Goal: Information Seeking & Learning: Learn about a topic

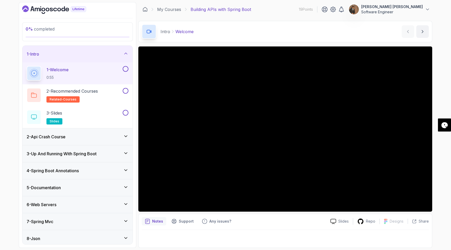
scroll to position [37, 0]
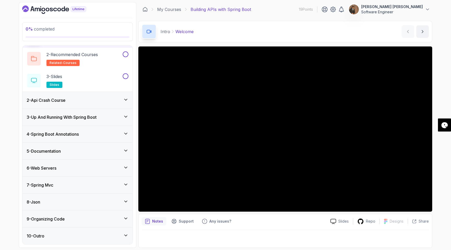
click at [118, 132] on div "4 - Spring Boot Annotations" at bounding box center [78, 134] width 102 height 6
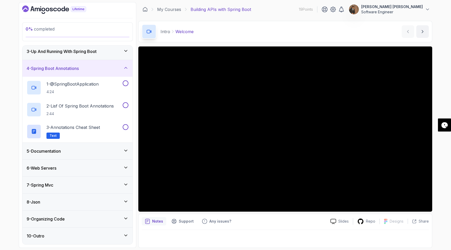
click at [122, 146] on div "5 - Documentation" at bounding box center [77, 151] width 110 height 17
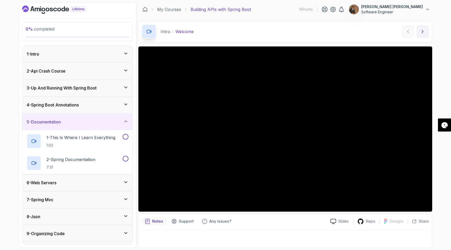
scroll to position [15, 0]
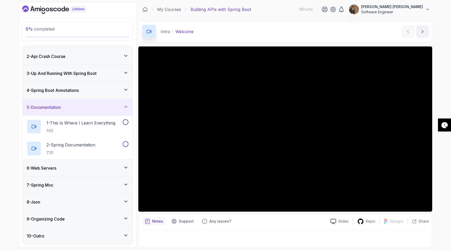
click at [118, 170] on div "6 - Web Servers" at bounding box center [78, 168] width 102 height 6
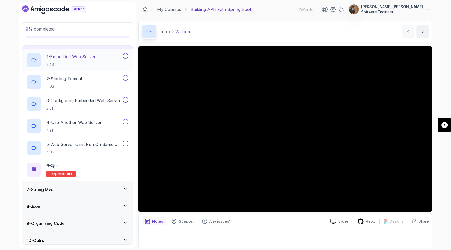
scroll to position [102, 0]
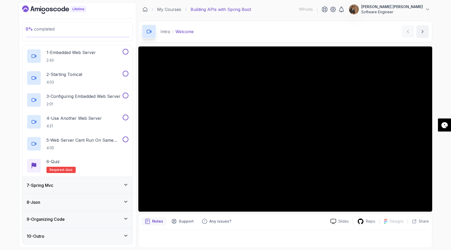
click at [123, 184] on div "7 - Spring Mvc" at bounding box center [78, 185] width 102 height 6
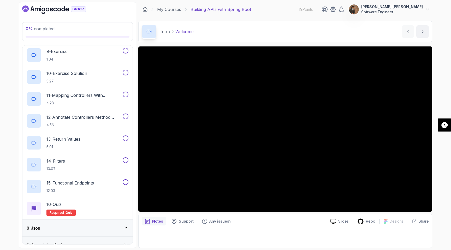
scroll to position [322, 0]
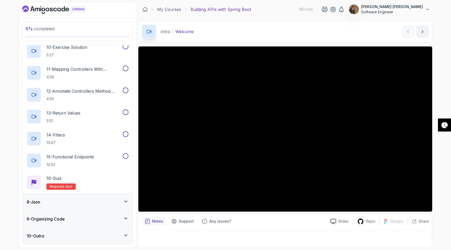
click at [126, 203] on icon at bounding box center [125, 201] width 5 height 5
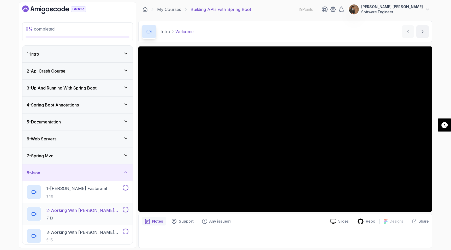
scroll to position [80, 0]
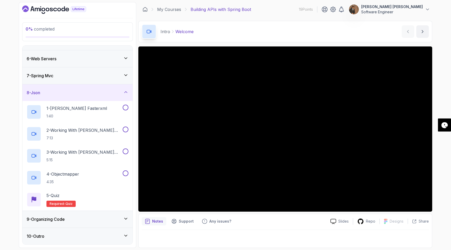
click at [125, 218] on icon at bounding box center [125, 218] width 5 height 5
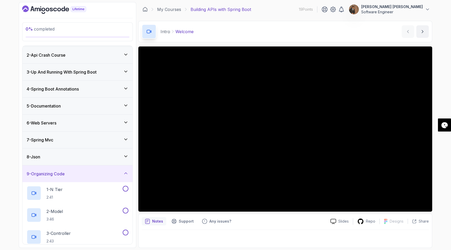
scroll to position [0, 0]
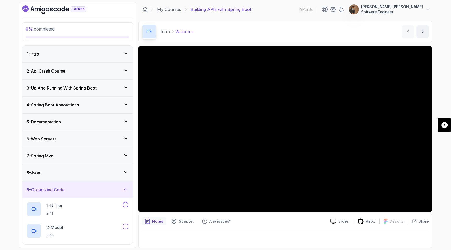
click at [125, 189] on icon at bounding box center [125, 189] width 5 height 5
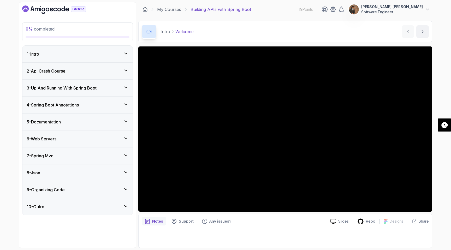
click at [98, 58] on div "1 - Intro" at bounding box center [77, 54] width 110 height 17
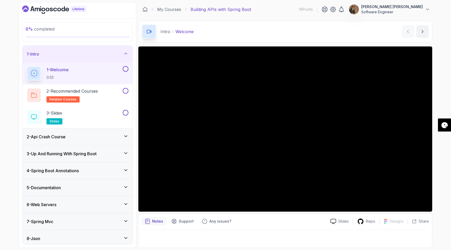
click at [126, 69] on button at bounding box center [126, 69] width 6 height 6
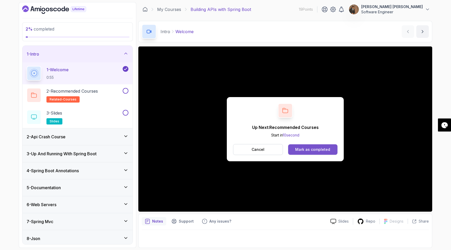
click at [311, 148] on div "Mark as completed" at bounding box center [312, 149] width 35 height 5
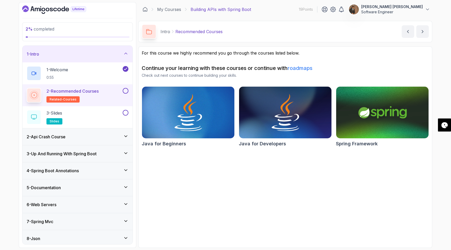
click at [125, 91] on button at bounding box center [126, 91] width 6 height 6
click at [124, 113] on button at bounding box center [126, 113] width 6 height 6
click at [97, 116] on div "3 - Slides slides" at bounding box center [74, 117] width 95 height 15
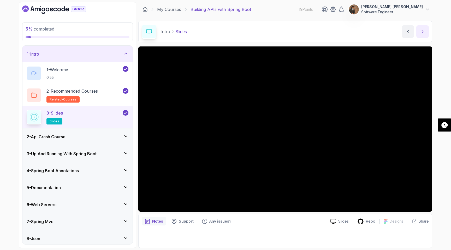
click at [422, 32] on icon "next content" at bounding box center [422, 31] width 5 height 5
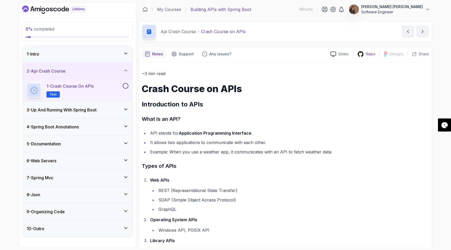
click at [367, 57] on div "Repo" at bounding box center [366, 54] width 26 height 7
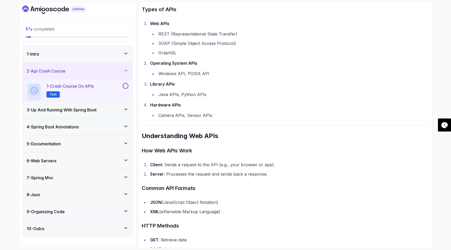
scroll to position [158, 0]
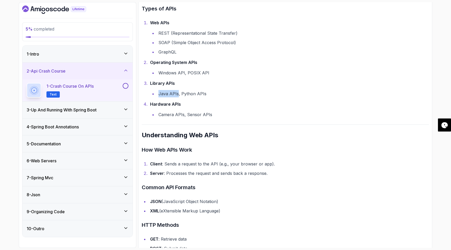
drag, startPoint x: 158, startPoint y: 94, endPoint x: 177, endPoint y: 95, distance: 19.4
click at [177, 95] on li "Java APIs, Python APIs" at bounding box center [293, 93] width 272 height 7
drag, startPoint x: 181, startPoint y: 93, endPoint x: 207, endPoint y: 97, distance: 26.3
click at [207, 97] on li "Java APIs, Python APIs" at bounding box center [293, 93] width 272 height 7
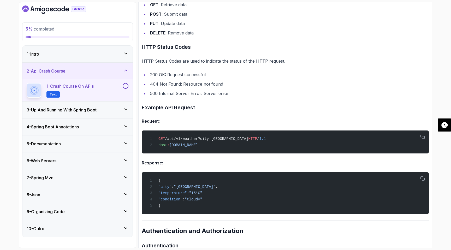
scroll to position [393, 0]
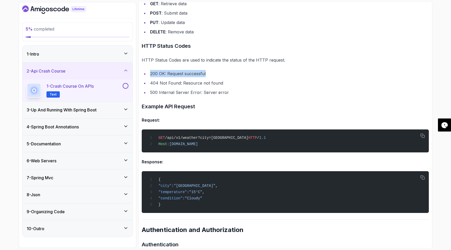
drag, startPoint x: 150, startPoint y: 73, endPoint x: 209, endPoint y: 76, distance: 58.8
click at [209, 76] on li "200 OK: Request successful" at bounding box center [289, 73] width 281 height 7
click at [177, 79] on ul "200 OK: Request successful 404 Not Found: Resource not found 500 Internal Serve…" at bounding box center [285, 83] width 287 height 26
drag, startPoint x: 150, startPoint y: 84, endPoint x: 229, endPoint y: 88, distance: 78.5
click at [229, 88] on ul "200 OK: Request successful 404 Not Found: Resource not found 500 Internal Serve…" at bounding box center [285, 83] width 287 height 26
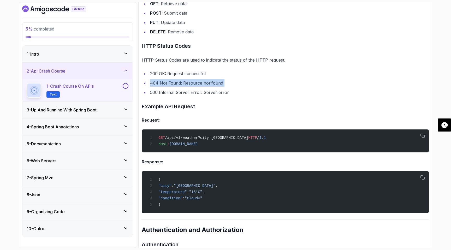
click at [229, 88] on ul "200 OK: Request successful 404 Not Found: Resource not found 500 Internal Serve…" at bounding box center [285, 83] width 287 height 26
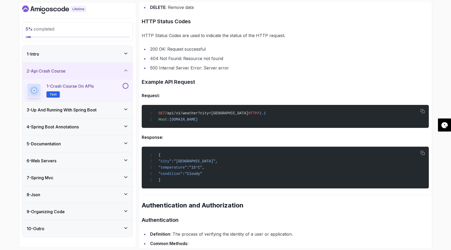
scroll to position [419, 0]
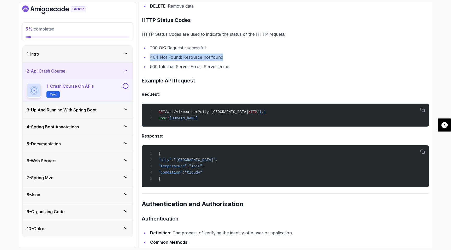
drag, startPoint x: 150, startPoint y: 57, endPoint x: 224, endPoint y: 56, distance: 73.9
click at [224, 56] on li "404 Not Found: Resource not found" at bounding box center [289, 57] width 281 height 7
click at [229, 56] on li "404 Not Found: Resource not found" at bounding box center [289, 57] width 281 height 7
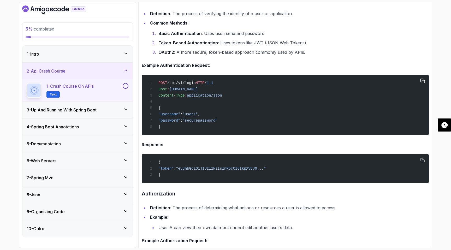
scroll to position [702, 0]
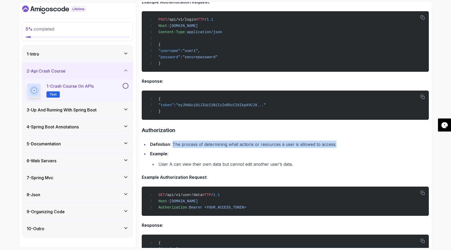
drag, startPoint x: 173, startPoint y: 148, endPoint x: 337, endPoint y: 149, distance: 164.1
click at [337, 148] on li "Definition : The process of determining what actions or resources a user is all…" at bounding box center [289, 144] width 281 height 7
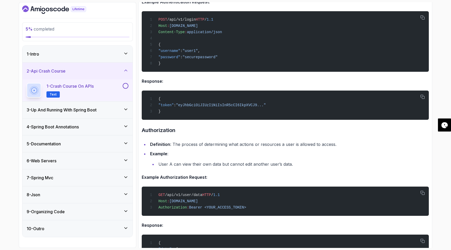
click at [238, 162] on li "Example : User A can view their own data but cannot edit another user’s data." at bounding box center [289, 159] width 281 height 18
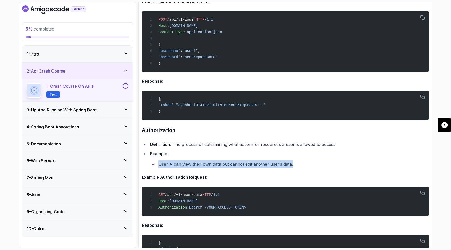
drag, startPoint x: 158, startPoint y: 169, endPoint x: 299, endPoint y: 171, distance: 141.4
click at [299, 168] on li "User A can view their own data but cannot edit another user’s data." at bounding box center [293, 164] width 272 height 7
click at [310, 164] on li "Example : User A can view their own data but cannot edit another user’s data." at bounding box center [289, 159] width 281 height 18
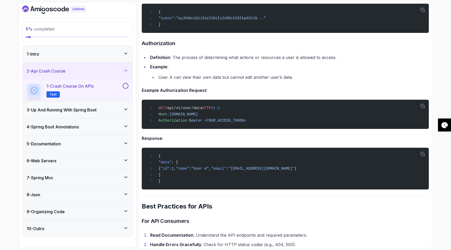
scroll to position [787, 0]
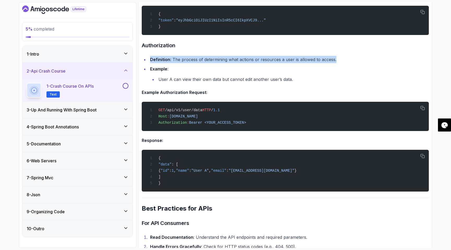
drag, startPoint x: 150, startPoint y: 64, endPoint x: 338, endPoint y: 63, distance: 187.3
click at [338, 63] on li "Definition : The process of determining what actions or resources a user is all…" at bounding box center [289, 59] width 281 height 7
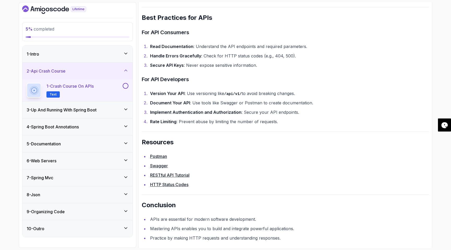
scroll to position [991, 0]
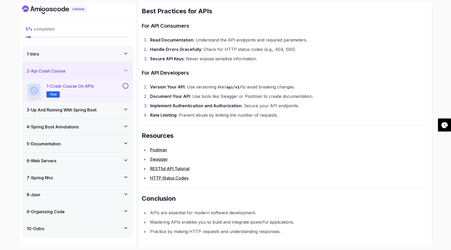
click at [182, 155] on ul "Postman Swagger RESTful API Tutorial HTTP Status Codes" at bounding box center [285, 164] width 287 height 36
click at [161, 160] on link "Swagger" at bounding box center [159, 159] width 18 height 5
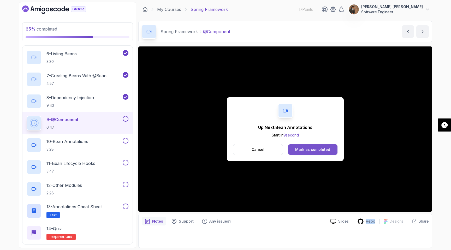
click at [309, 146] on button "Mark as completed" at bounding box center [312, 149] width 49 height 10
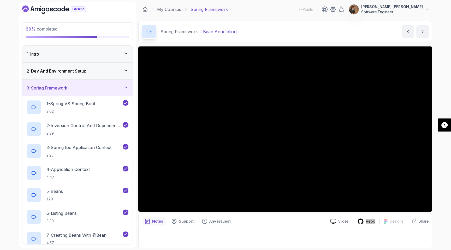
scroll to position [176, 0]
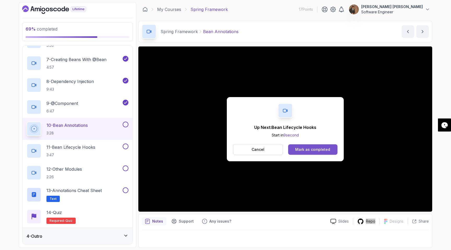
click at [306, 144] on button "Mark as completed" at bounding box center [312, 149] width 49 height 10
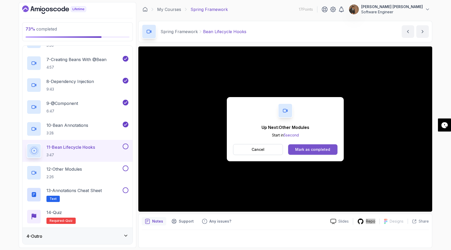
click at [320, 150] on div "Mark as completed" at bounding box center [312, 149] width 35 height 5
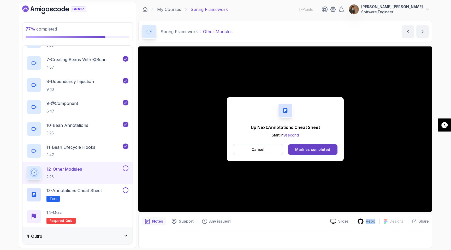
click at [320, 150] on div "Mark as completed" at bounding box center [312, 149] width 35 height 5
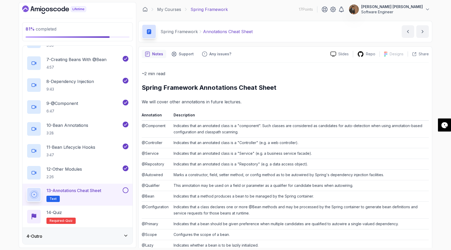
click at [330, 71] on p "~2 min read" at bounding box center [285, 73] width 287 height 7
click at [207, 106] on div "~2 min read Spring Framework Annotations Cheat Sheet We will cover other annota…" at bounding box center [285, 186] width 287 height 234
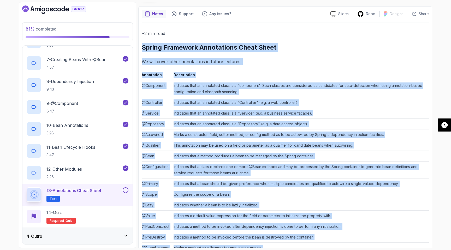
scroll to position [67, 0]
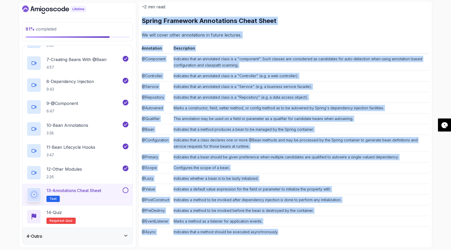
drag, startPoint x: 143, startPoint y: 87, endPoint x: 321, endPoint y: 232, distance: 229.3
click at [321, 232] on div "~2 min read Spring Framework Annotations Cheat Sheet We will cover other annota…" at bounding box center [285, 120] width 287 height 234
copy div "Spring Framework Annotations Cheat Sheet We will cover other annotations in fut…"
click at [247, 49] on th "Description" at bounding box center [301, 49] width 258 height 9
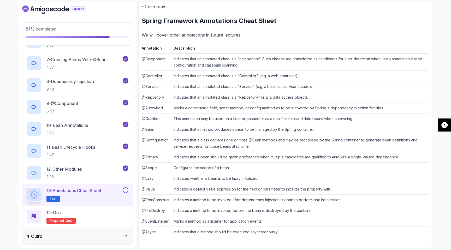
click at [124, 189] on button at bounding box center [126, 191] width 6 height 6
click at [84, 217] on div "14 - Quiz Required- quiz" at bounding box center [78, 217] width 102 height 15
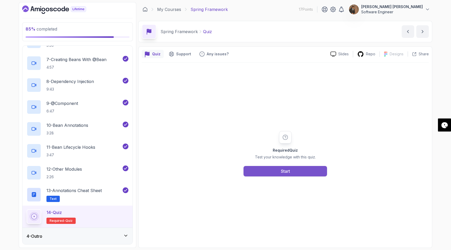
click at [289, 169] on div "Start" at bounding box center [285, 171] width 9 height 6
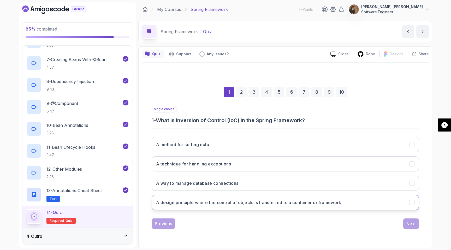
click at [362, 206] on button "A design principle where the control of objects is transferred to a container o…" at bounding box center [286, 202] width 268 height 15
click at [412, 223] on div "Next" at bounding box center [411, 224] width 9 height 6
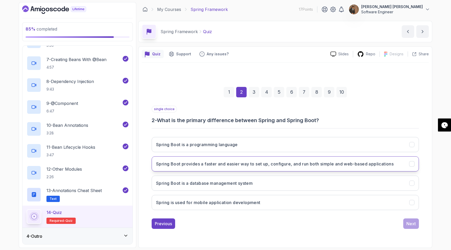
click at [292, 165] on h3 "Spring Boot provides a faster and easier way to set up, configure, and run both…" at bounding box center [275, 164] width 238 height 6
click at [409, 222] on div "Next" at bounding box center [411, 224] width 9 height 6
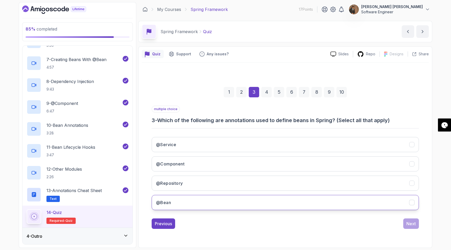
click at [277, 205] on button "@Bean" at bounding box center [286, 202] width 268 height 15
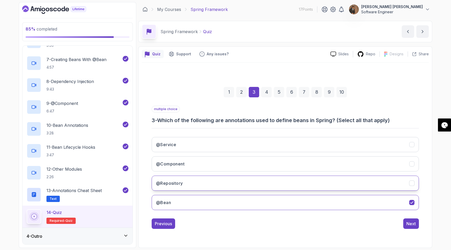
click at [260, 182] on button "@Repository" at bounding box center [286, 183] width 268 height 15
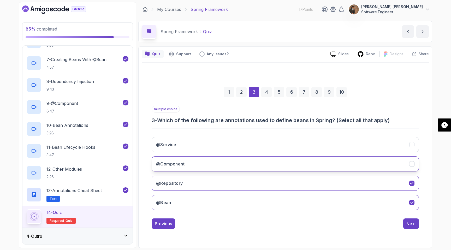
click at [254, 165] on button "@Component" at bounding box center [286, 163] width 268 height 15
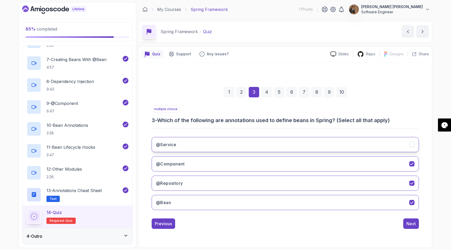
click at [245, 148] on button "@Service" at bounding box center [286, 144] width 268 height 15
click at [411, 226] on div "Next" at bounding box center [411, 224] width 9 height 6
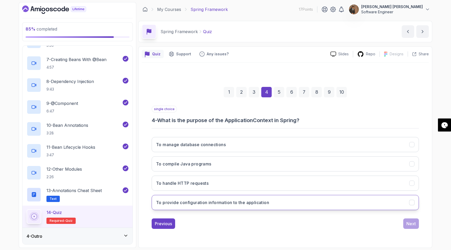
click at [259, 200] on h3 "To provide configuration information to the application" at bounding box center [212, 203] width 113 height 6
click at [413, 224] on div "Next" at bounding box center [411, 224] width 9 height 6
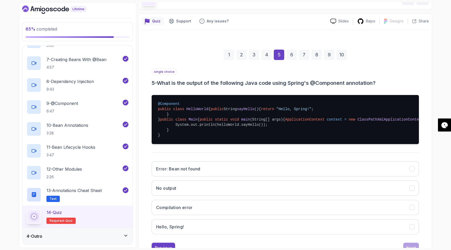
scroll to position [90, 0]
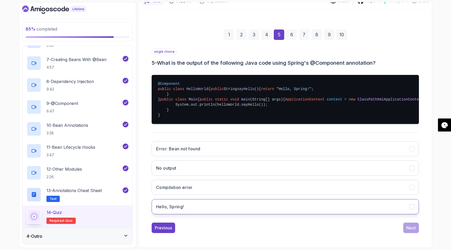
click at [248, 207] on button "Hello, Spring!" at bounding box center [286, 206] width 268 height 15
click at [416, 227] on button "Next" at bounding box center [412, 228] width 16 height 10
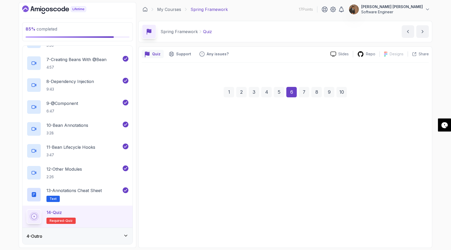
scroll to position [0, 0]
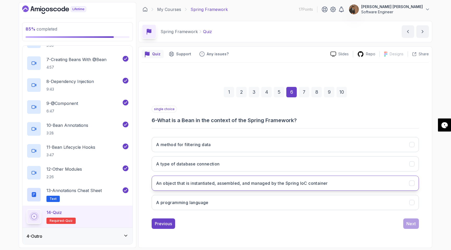
click at [254, 186] on h3 "An object that is instantiated, assembled, and managed by the Spring IoC contai…" at bounding box center [242, 183] width 172 height 6
click at [409, 224] on div "Next" at bounding box center [411, 224] width 9 height 6
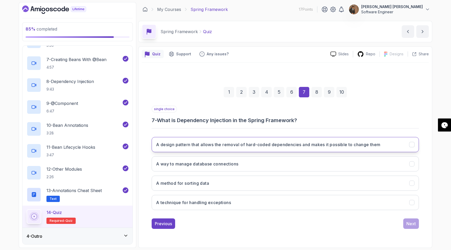
click at [280, 144] on h3 "A design pattern that allows the removal of hard-coded dependencies and makes i…" at bounding box center [268, 145] width 225 height 6
click at [407, 224] on div "Next" at bounding box center [411, 224] width 9 height 6
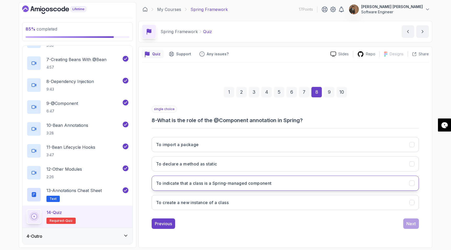
click at [240, 181] on h3 "To indicate that a class is a Spring-managed component" at bounding box center [214, 183] width 116 height 6
click at [413, 222] on div "Next" at bounding box center [411, 224] width 9 height 6
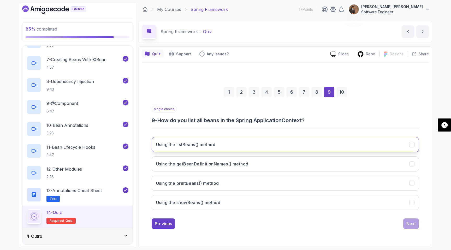
click at [267, 141] on button "Using the listBeans() method" at bounding box center [286, 144] width 268 height 15
click at [411, 224] on div "Next" at bounding box center [411, 224] width 9 height 6
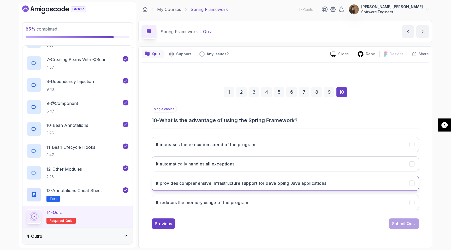
click at [299, 186] on h3 "It provides comprehensive infrastructure support for developing Java applicatio…" at bounding box center [241, 183] width 170 height 6
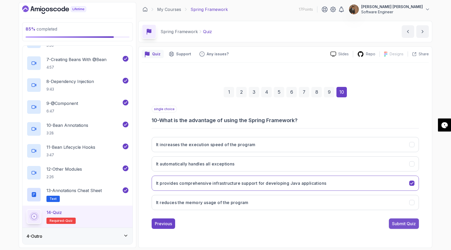
click at [406, 228] on button "Submit Quiz" at bounding box center [404, 224] width 30 height 10
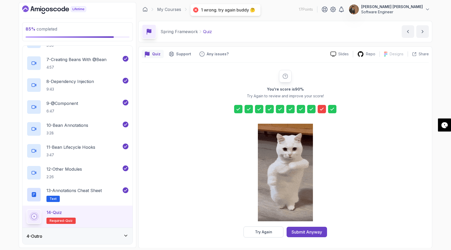
click at [321, 111] on icon at bounding box center [322, 109] width 5 height 5
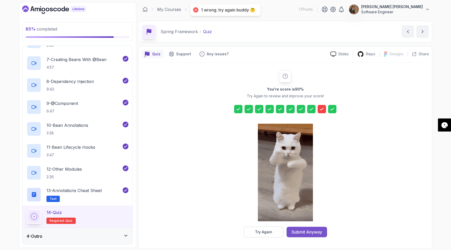
click at [311, 231] on div "Submit Anyway" at bounding box center [307, 232] width 31 height 6
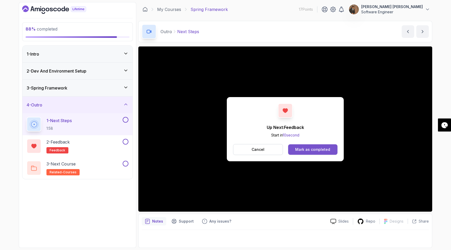
click at [316, 148] on div "Mark as completed" at bounding box center [312, 149] width 35 height 5
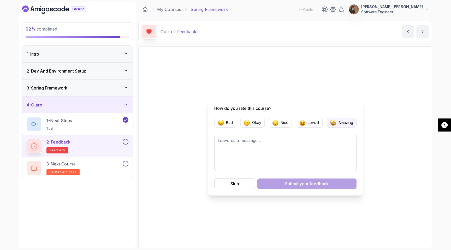
click at [341, 124] on p "Amazing" at bounding box center [346, 122] width 15 height 5
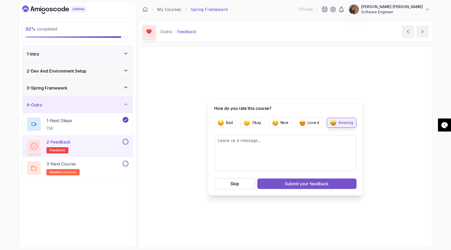
click at [302, 184] on span "your feedback" at bounding box center [314, 184] width 29 height 6
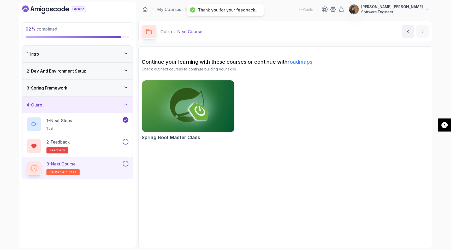
click at [199, 111] on img at bounding box center [188, 106] width 97 height 54
click at [126, 140] on button at bounding box center [126, 142] width 6 height 6
click at [126, 164] on button at bounding box center [126, 164] width 6 height 6
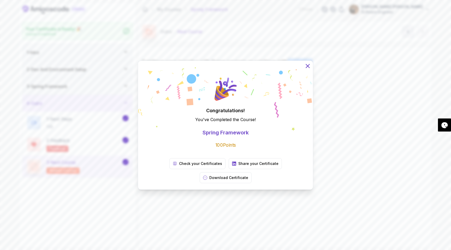
click at [308, 68] on icon at bounding box center [307, 65] width 3 height 3
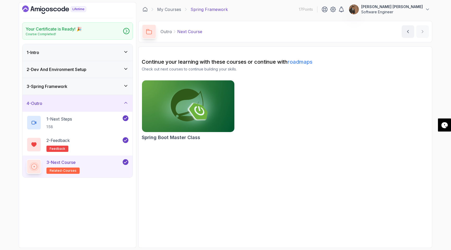
click at [306, 86] on div "Spring Boot Master Class" at bounding box center [285, 111] width 287 height 63
click at [126, 32] on icon at bounding box center [126, 30] width 5 height 5
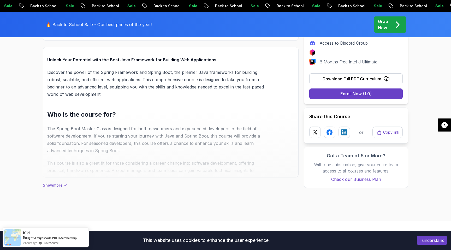
scroll to position [431, 0]
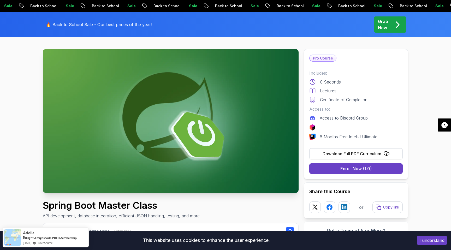
scroll to position [0, 0]
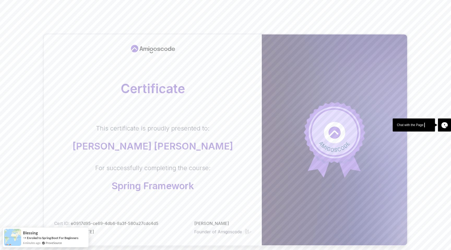
click at [294, 13] on div "Certificate This certificate is proudly presented to: [PERSON_NAME] [PERSON_NAM…" at bounding box center [226, 159] width 366 height 293
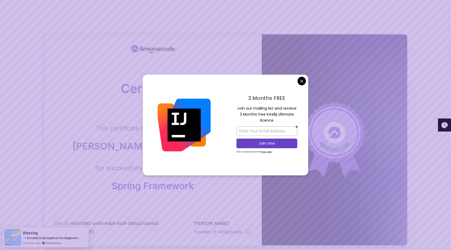
click at [303, 82] on body "Certificate This certificate is proudly presented to: [PERSON_NAME] [PERSON_NAM…" at bounding box center [225, 165] width 451 height 331
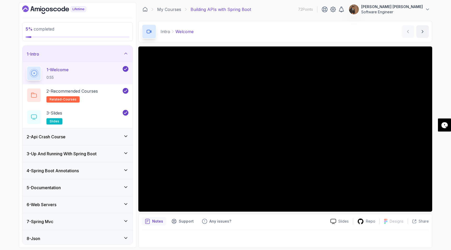
click at [119, 138] on div "2 - Api Crash Course" at bounding box center [78, 137] width 102 height 6
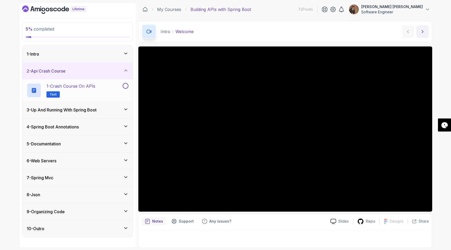
click at [83, 90] on h2 "1 - Crash Course on APIs Text" at bounding box center [71, 90] width 49 height 15
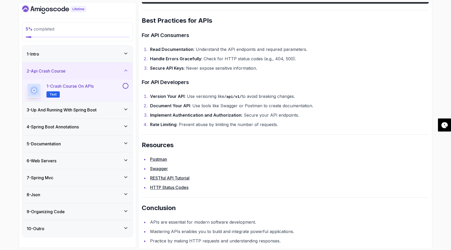
scroll to position [974, 0]
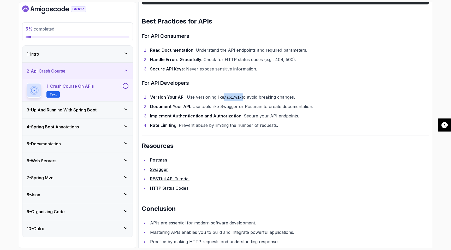
drag, startPoint x: 225, startPoint y: 103, endPoint x: 243, endPoint y: 102, distance: 18.4
click at [243, 101] on li "Version Your API : Use versioning like /api/v1/ to avoid breaking changes." at bounding box center [289, 98] width 281 height 8
drag, startPoint x: 242, startPoint y: 123, endPoint x: 302, endPoint y: 126, distance: 60.2
click at [302, 120] on li "Implement Authentication and Authorization : Secure your API endpoints." at bounding box center [289, 115] width 281 height 7
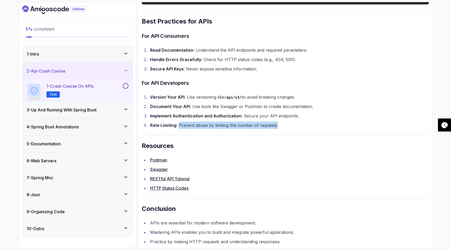
drag, startPoint x: 179, startPoint y: 131, endPoint x: 282, endPoint y: 131, distance: 102.9
click at [282, 129] on li "Rate Limiting : Prevent abuse by limiting the number of requests." at bounding box center [289, 125] width 281 height 7
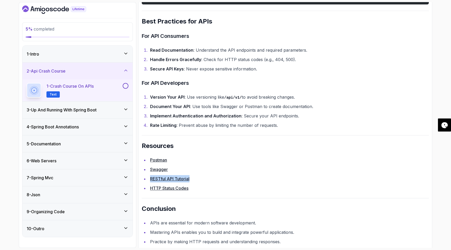
scroll to position [991, 0]
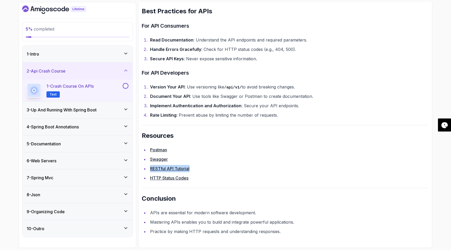
click at [128, 85] on button at bounding box center [126, 86] width 6 height 6
click at [121, 108] on div "3 - Up And Running With Spring Boot" at bounding box center [78, 110] width 102 height 6
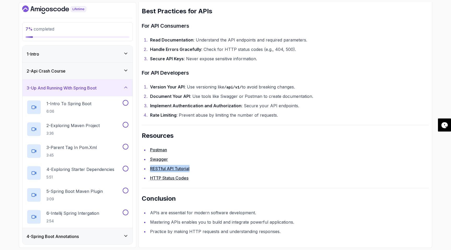
click at [127, 70] on icon at bounding box center [125, 70] width 5 height 5
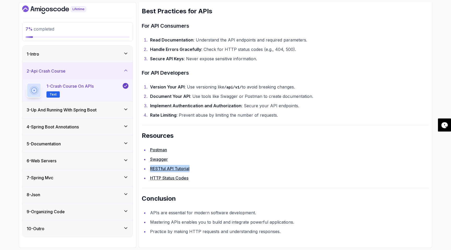
click at [127, 70] on icon at bounding box center [125, 70] width 5 height 5
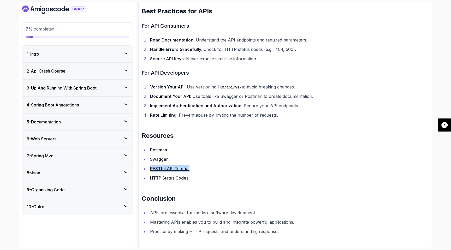
click at [125, 86] on icon at bounding box center [125, 87] width 5 height 5
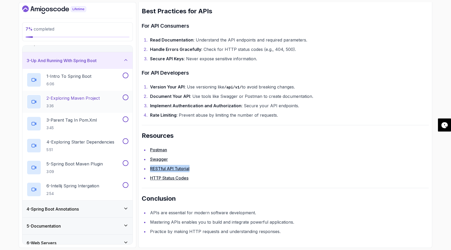
scroll to position [0, 0]
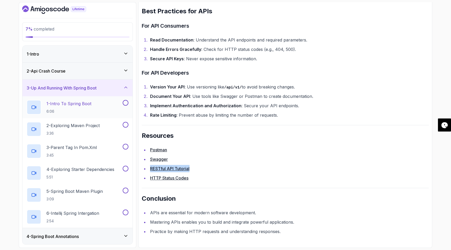
click at [90, 104] on p "1 - Intro To Spring Boot" at bounding box center [69, 104] width 45 height 6
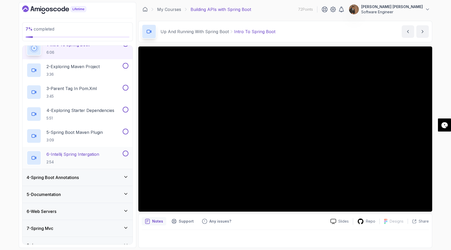
scroll to position [82, 0]
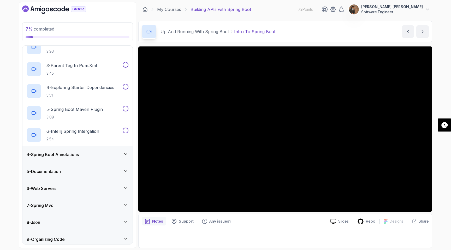
click at [124, 153] on icon at bounding box center [125, 154] width 5 height 5
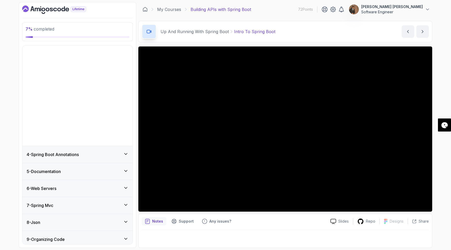
scroll to position [0, 0]
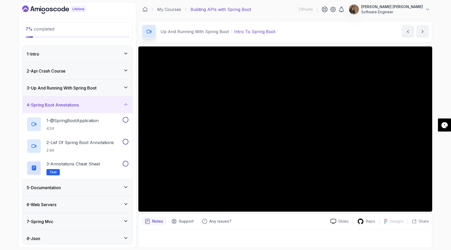
click at [125, 105] on icon at bounding box center [125, 104] width 5 height 5
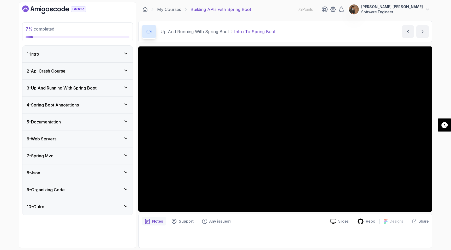
click at [126, 121] on icon at bounding box center [125, 121] width 5 height 5
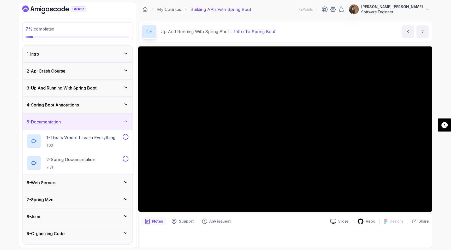
click at [126, 121] on icon at bounding box center [126, 121] width 3 height 1
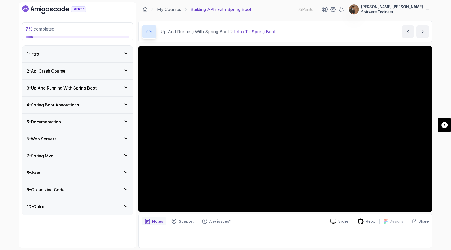
click at [125, 138] on icon at bounding box center [126, 138] width 3 height 1
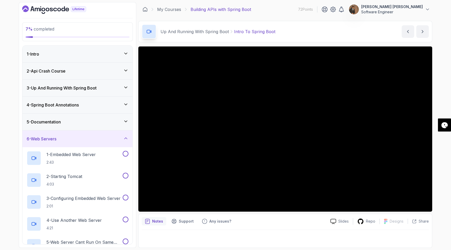
click at [125, 138] on icon at bounding box center [125, 138] width 5 height 5
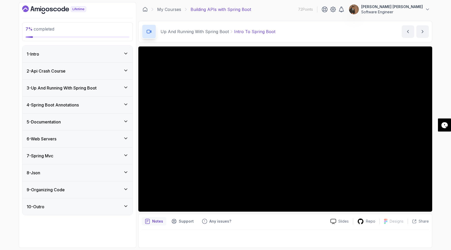
click at [126, 155] on icon at bounding box center [125, 155] width 5 height 5
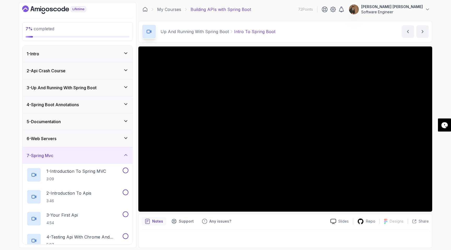
click at [126, 155] on icon at bounding box center [125, 155] width 5 height 5
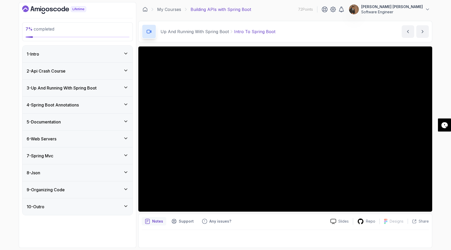
click at [125, 85] on icon at bounding box center [125, 87] width 5 height 5
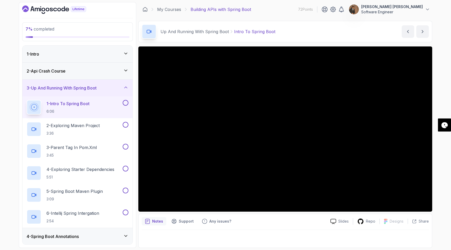
click at [160, 223] on p "Notes" at bounding box center [157, 221] width 11 height 5
click at [155, 221] on p "Notes" at bounding box center [157, 221] width 11 height 5
click at [126, 87] on icon at bounding box center [126, 87] width 3 height 1
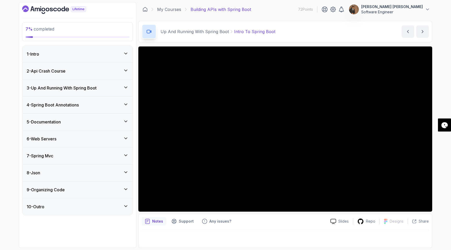
click at [126, 87] on icon at bounding box center [125, 87] width 5 height 5
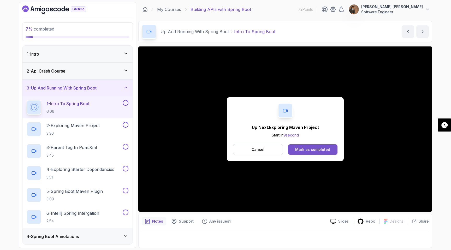
click at [295, 149] on button "Mark as completed" at bounding box center [312, 149] width 49 height 10
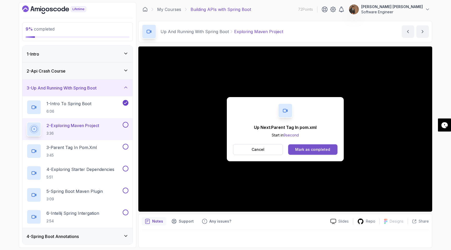
click at [314, 152] on div "Mark as completed" at bounding box center [312, 149] width 35 height 5
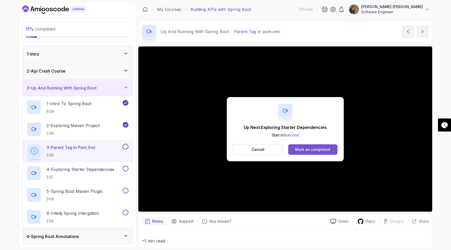
click at [303, 150] on div "Mark as completed" at bounding box center [312, 149] width 35 height 5
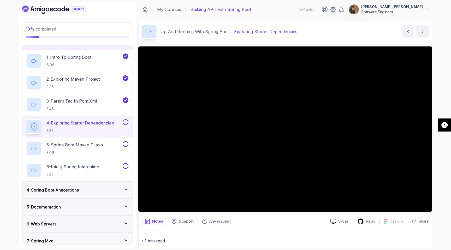
scroll to position [50, 0]
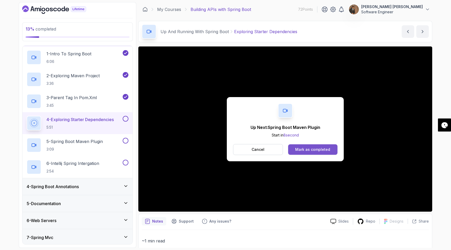
click at [303, 153] on button "Mark as completed" at bounding box center [312, 149] width 49 height 10
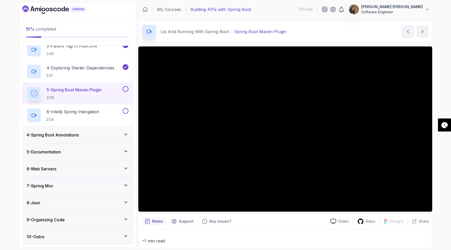
scroll to position [102, 0]
click at [121, 134] on div "4 - Spring Boot Annotations" at bounding box center [78, 134] width 102 height 6
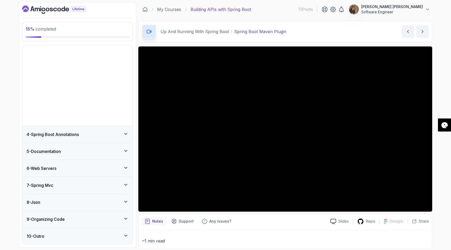
scroll to position [0, 0]
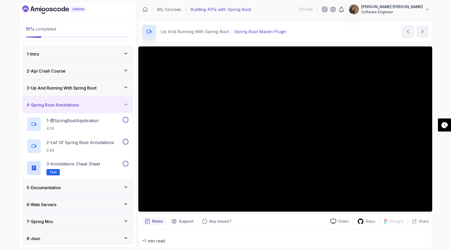
click at [127, 86] on icon at bounding box center [125, 87] width 5 height 5
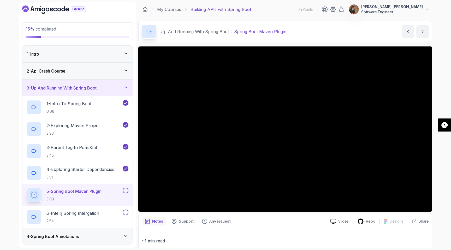
click at [127, 86] on icon at bounding box center [125, 87] width 5 height 5
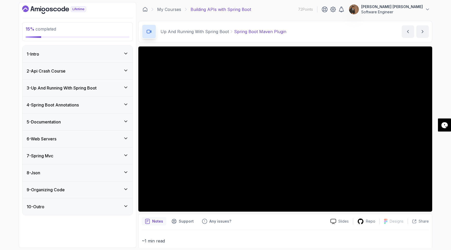
click at [126, 156] on icon at bounding box center [125, 155] width 5 height 5
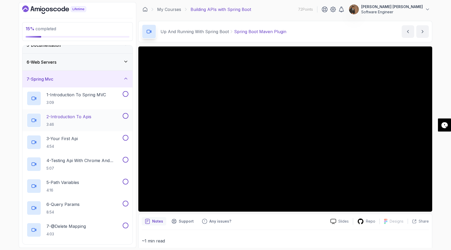
scroll to position [70, 0]
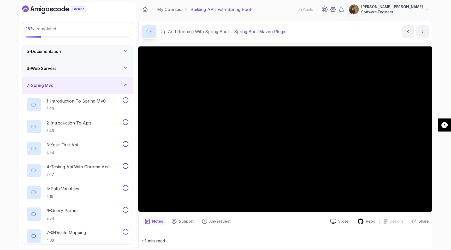
click at [126, 83] on icon at bounding box center [125, 84] width 5 height 5
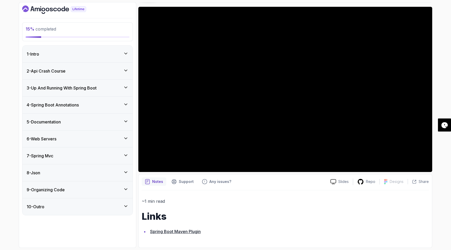
scroll to position [39, 0]
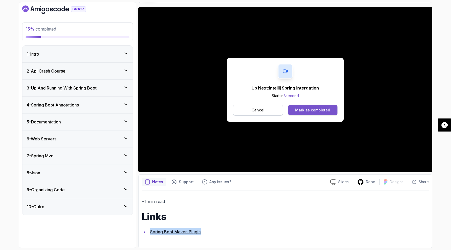
click at [320, 110] on div "Mark as completed" at bounding box center [312, 110] width 35 height 5
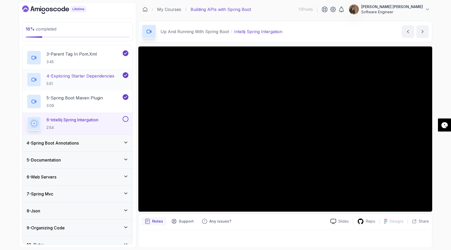
scroll to position [100, 0]
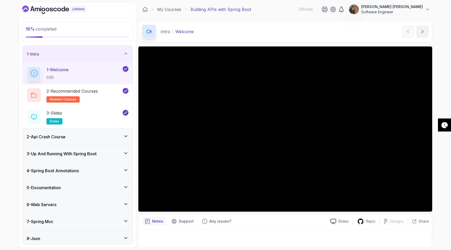
click at [124, 139] on div "2 - Api Crash Course" at bounding box center [78, 137] width 102 height 6
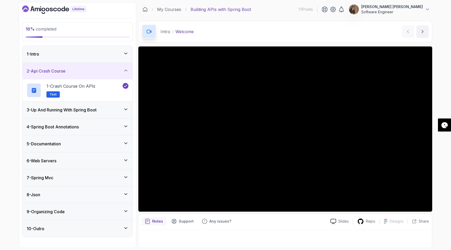
click at [125, 111] on icon at bounding box center [125, 109] width 5 height 5
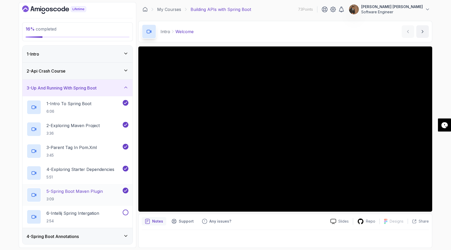
scroll to position [54, 0]
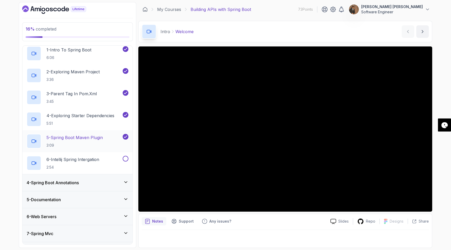
click at [106, 136] on div "5 - Spring Boot Maven Plugin 3:09" at bounding box center [74, 141] width 95 height 15
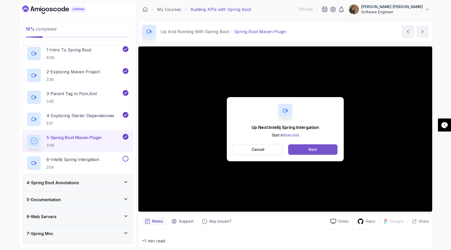
click at [306, 147] on button "Next" at bounding box center [312, 149] width 49 height 10
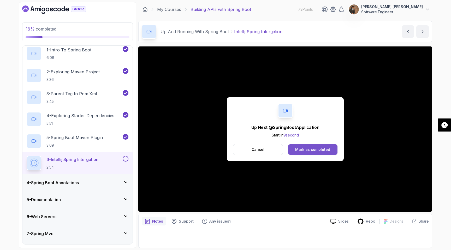
click at [305, 152] on div "Mark as completed" at bounding box center [312, 149] width 35 height 5
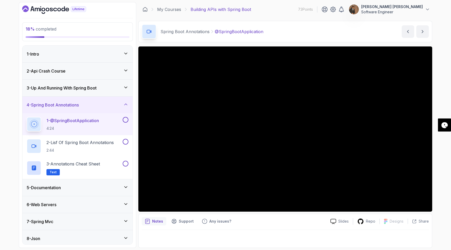
click at [126, 85] on icon at bounding box center [125, 87] width 5 height 5
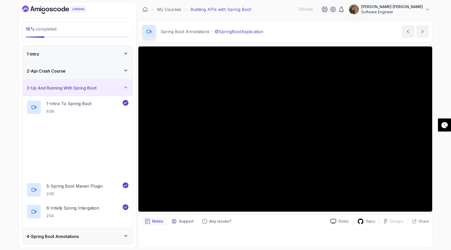
click at [126, 85] on icon at bounding box center [125, 87] width 5 height 5
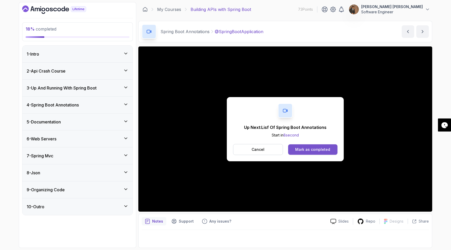
click at [311, 150] on div "Mark as completed" at bounding box center [312, 149] width 35 height 5
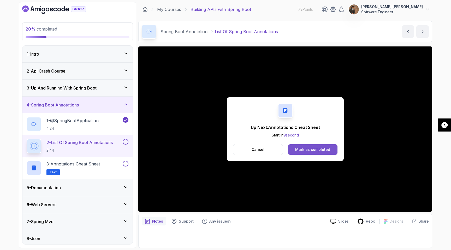
click at [299, 150] on div "Mark as completed" at bounding box center [312, 149] width 35 height 5
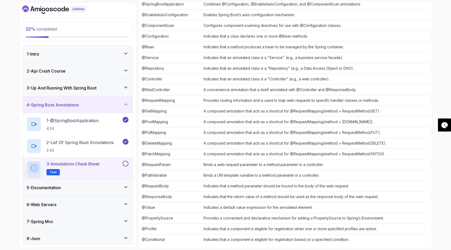
scroll to position [101, 0]
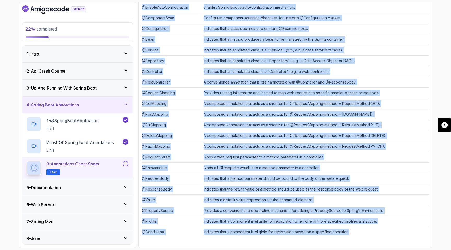
drag, startPoint x: 143, startPoint y: 86, endPoint x: 377, endPoint y: 237, distance: 278.9
click at [377, 237] on table "Annotation Description @SpringBootApplication Combines @Configuration, @EnableA…" at bounding box center [285, 109] width 287 height 255
copy table "Annotation Description @SpringBootApplication Combines @Configuration, @EnableA…"
